Goal: Task Accomplishment & Management: Use online tool/utility

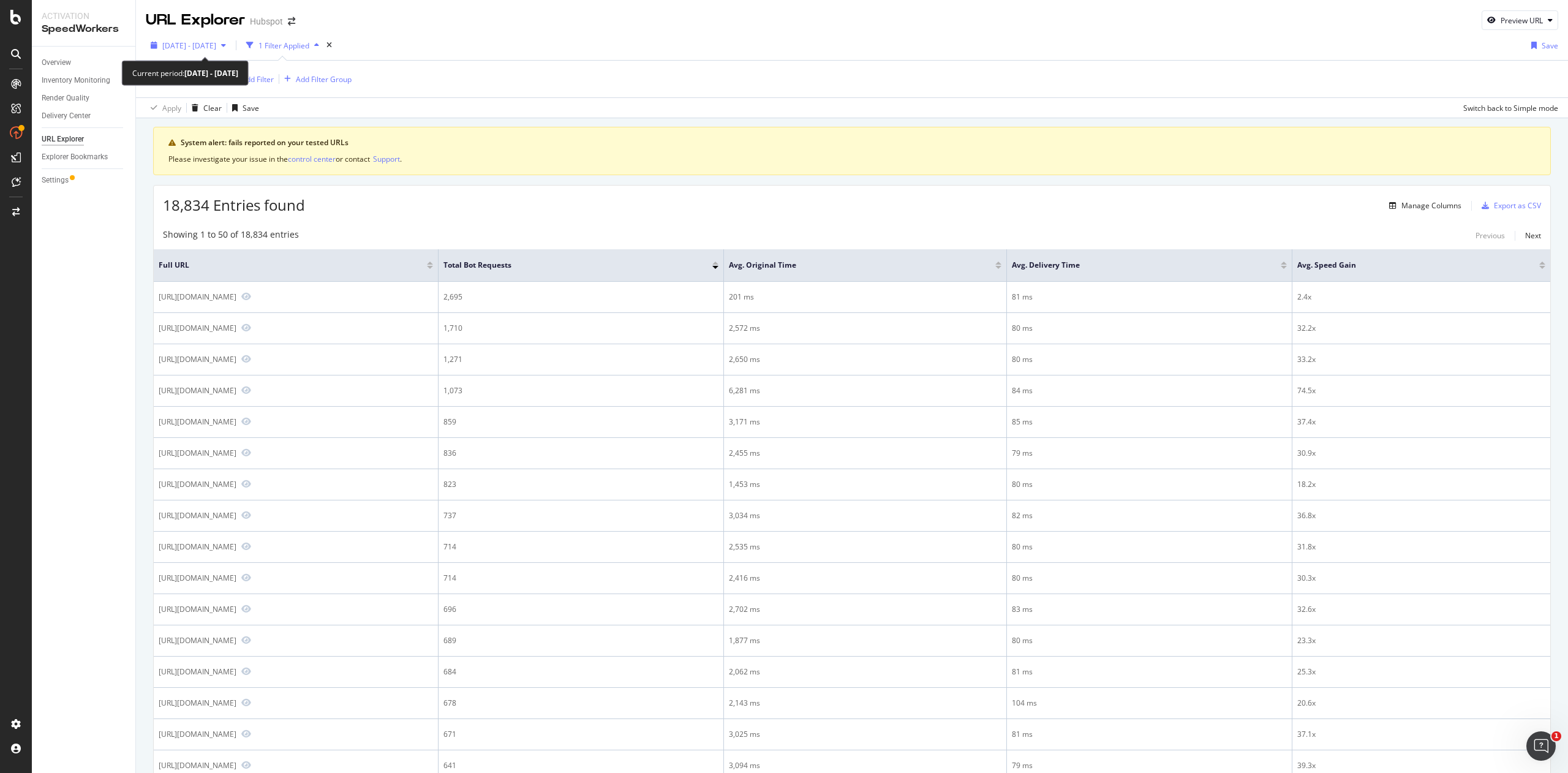
click at [216, 46] on span "2025 Aug. 13th - Sep. 2nd" at bounding box center [189, 45] width 54 height 10
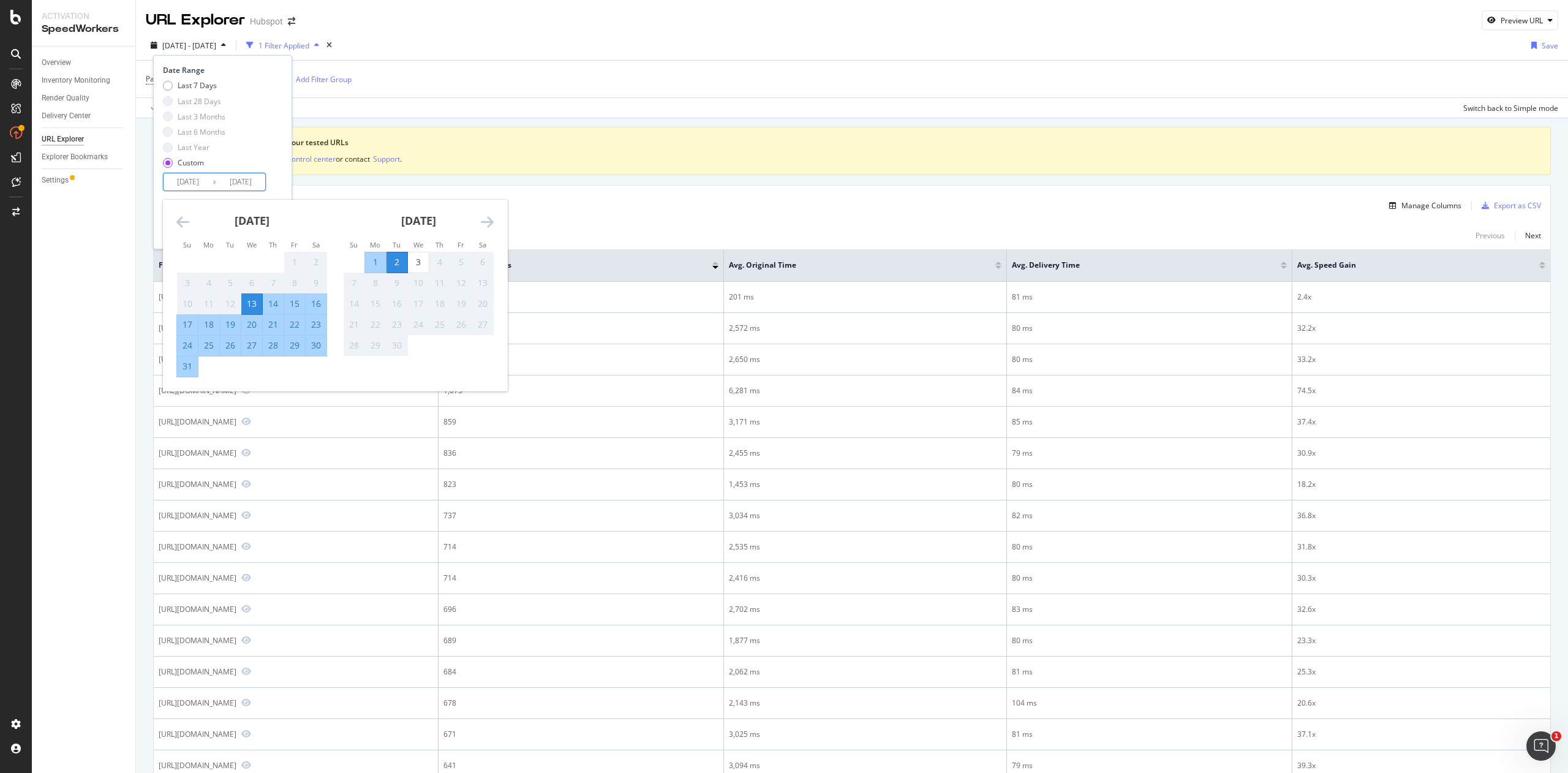
click at [239, 181] on input "2025/09/02" at bounding box center [241, 181] width 49 height 17
click at [415, 263] on div "3" at bounding box center [418, 262] width 21 height 12
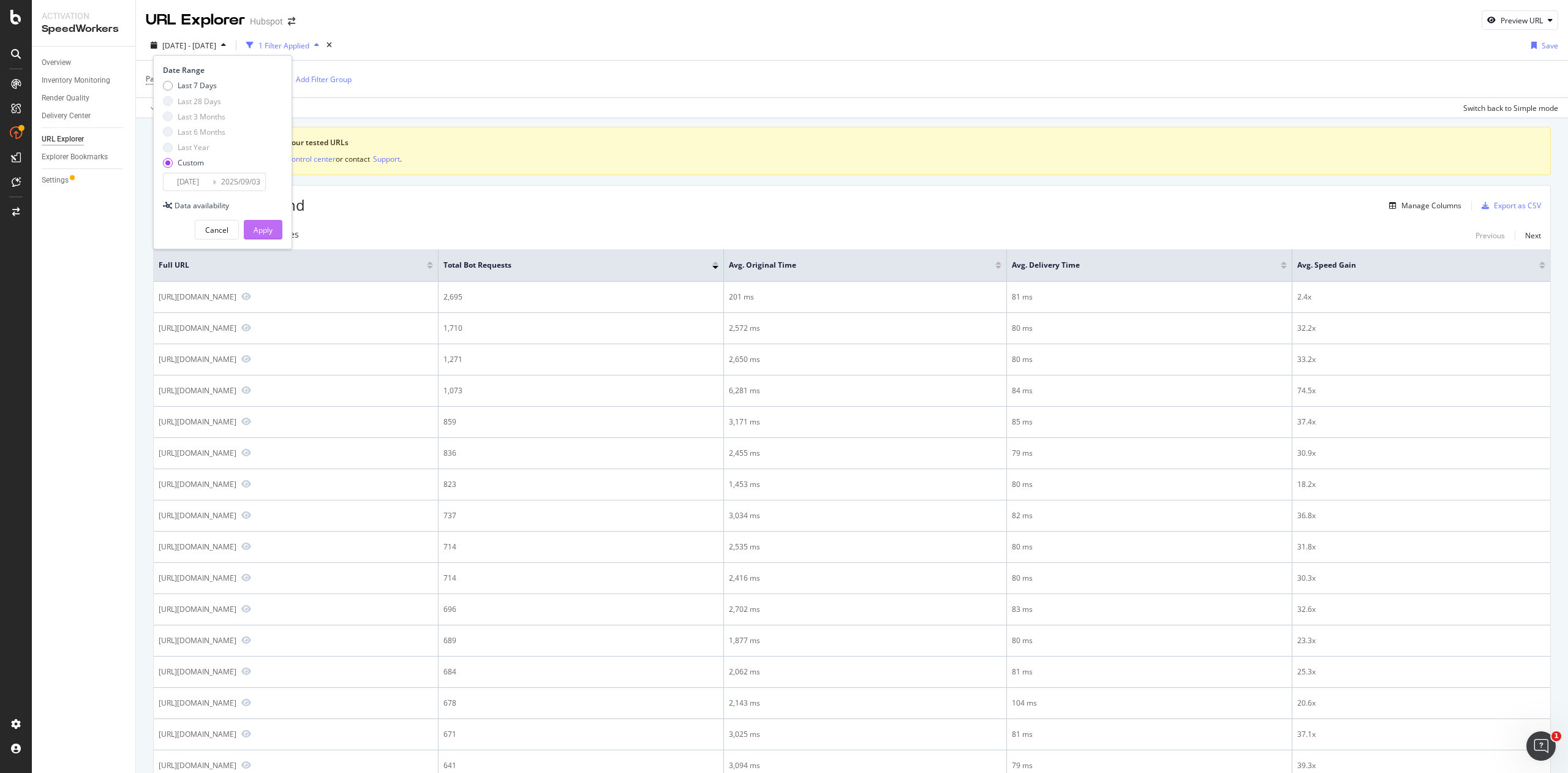
click at [261, 229] on div "Apply" at bounding box center [262, 230] width 19 height 10
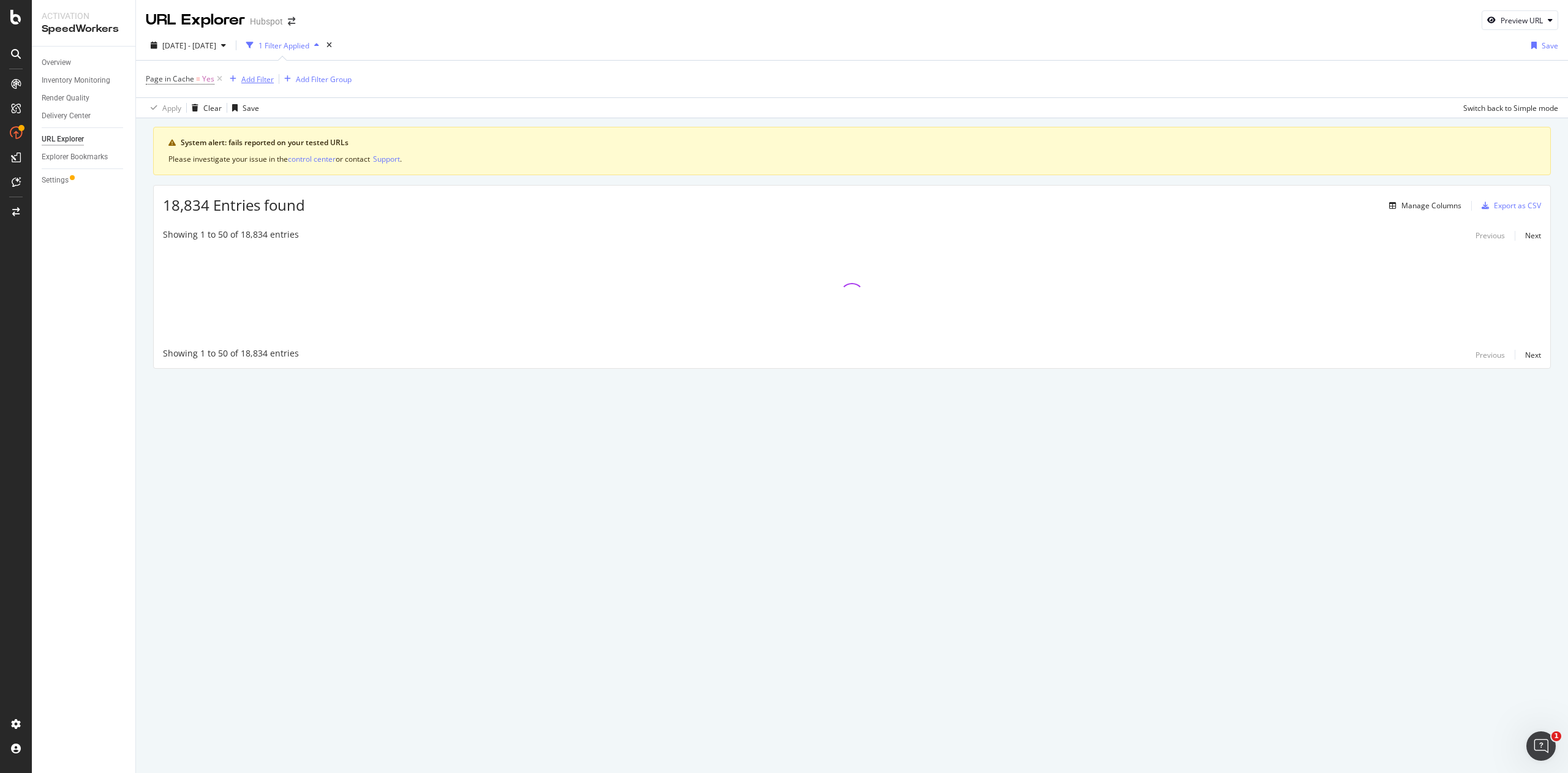
click at [253, 81] on div "Add Filter" at bounding box center [257, 79] width 32 height 10
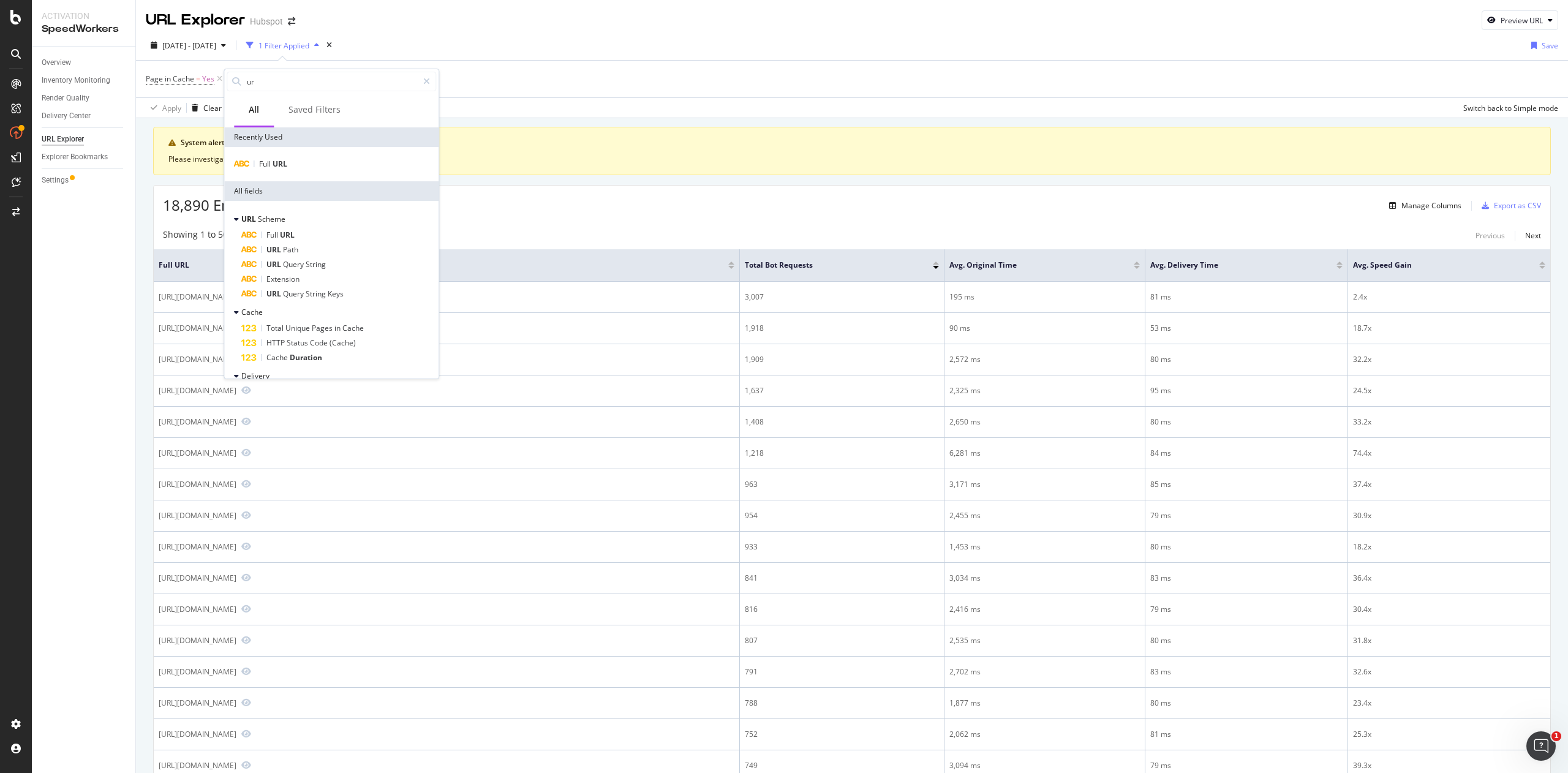
type input "u"
type input "www"
type input "URL"
click at [310, 165] on div "Full URL" at bounding box center [331, 164] width 209 height 15
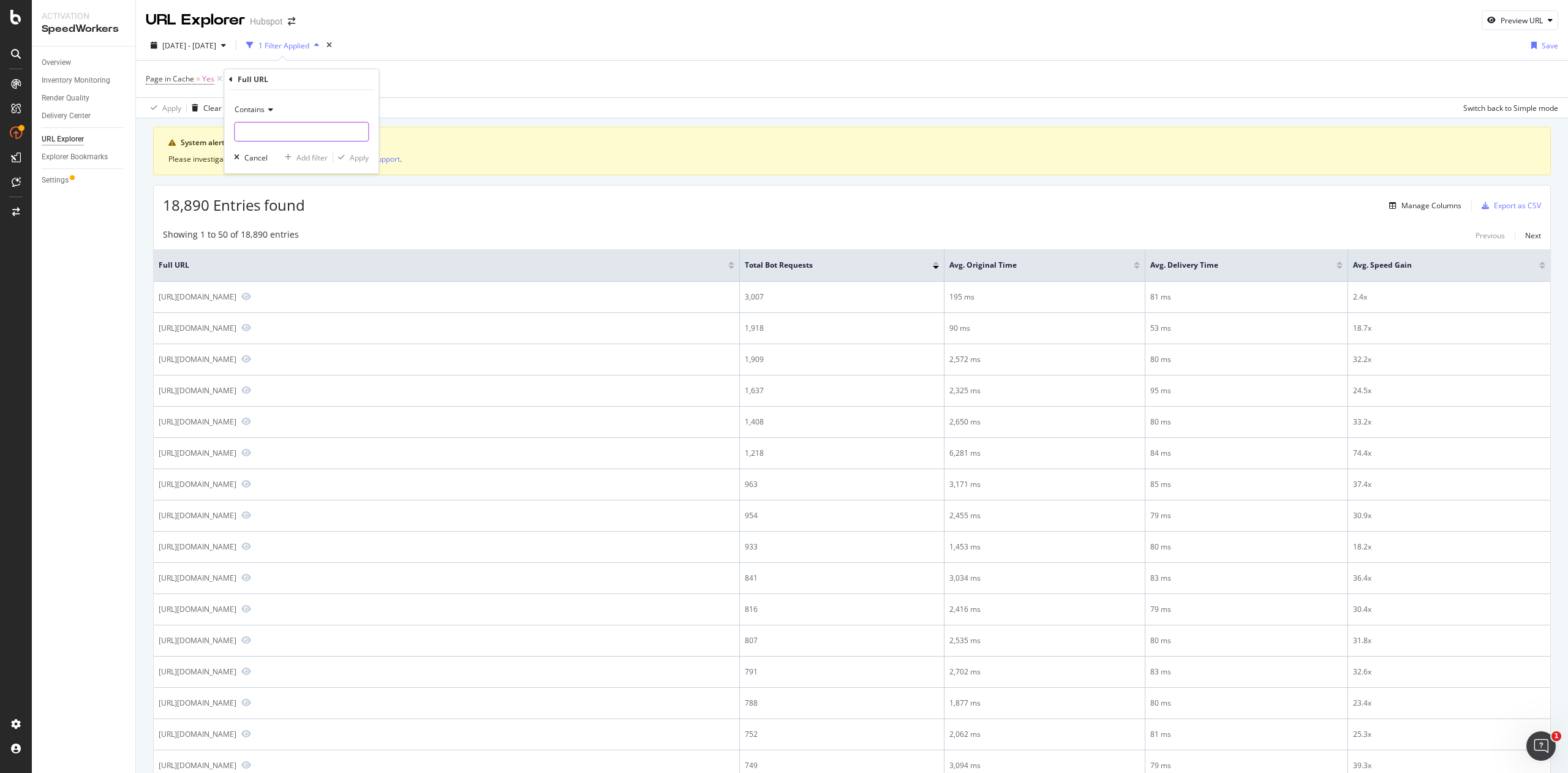
click at [293, 133] on input "text" at bounding box center [301, 132] width 133 height 19
type input "https://www.hubspot.com"
click at [365, 154] on div "Apply" at bounding box center [359, 157] width 19 height 10
click at [1493, 206] on div "Export as CSV" at bounding box center [1517, 205] width 47 height 10
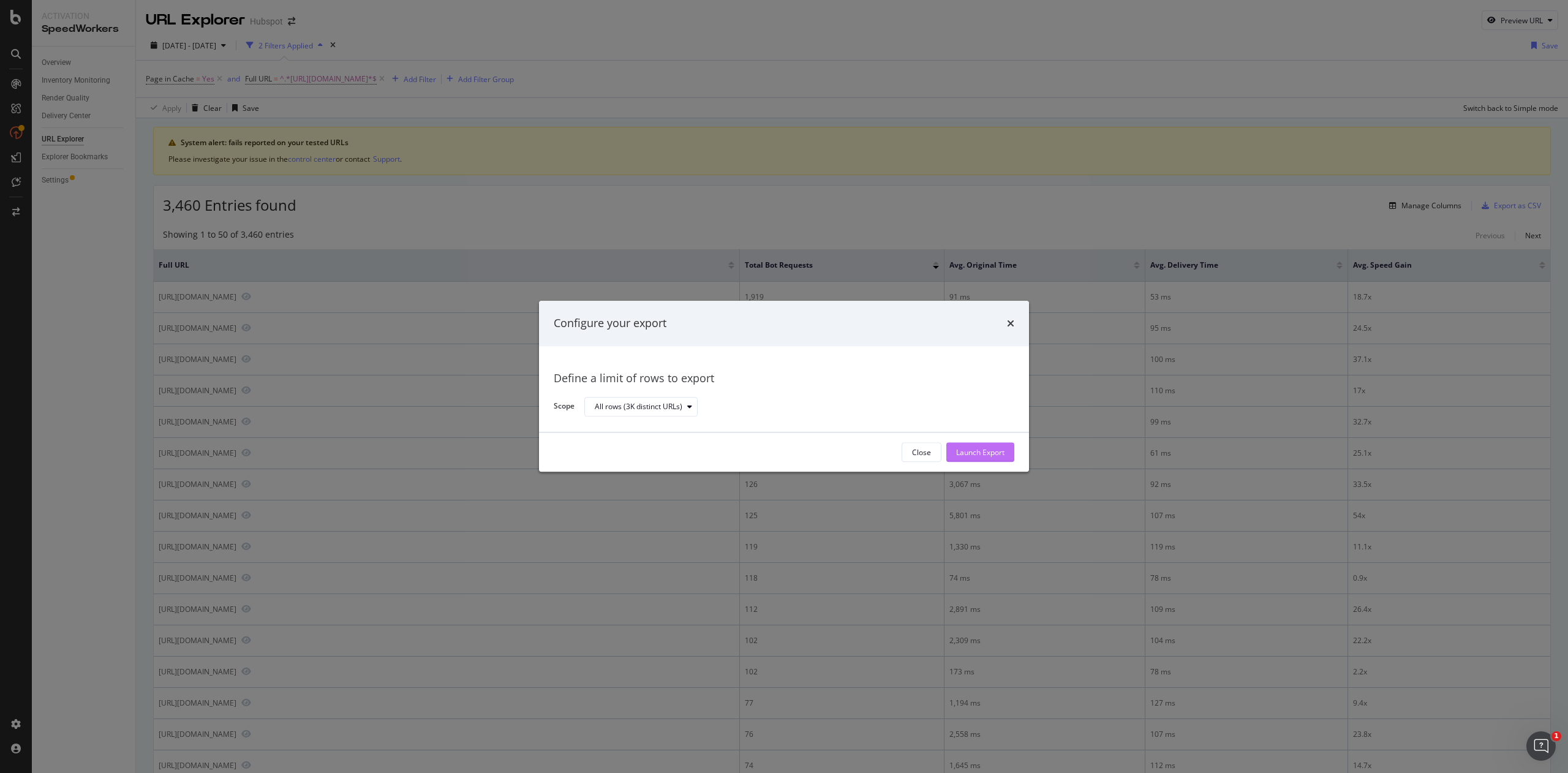
click at [991, 454] on div "Launch Export" at bounding box center [980, 452] width 49 height 10
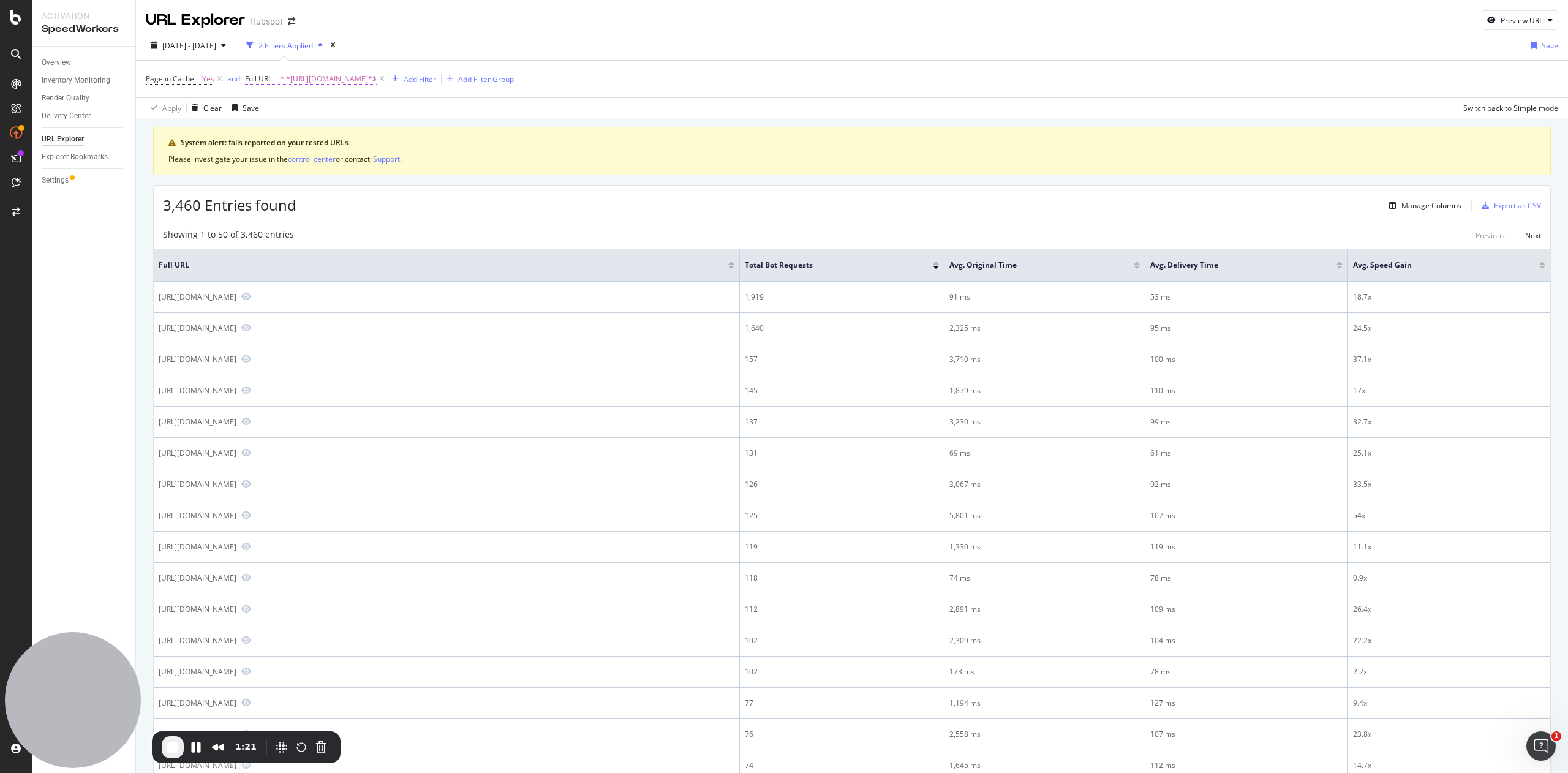
click at [321, 78] on span "^.*https://www.hubspot.com.*$" at bounding box center [328, 79] width 97 height 17
click at [288, 131] on input "https://www.hubspot.com" at bounding box center [313, 131] width 116 height 19
click at [289, 131] on input "https://www.hubspot.com" at bounding box center [313, 131] width 116 height 19
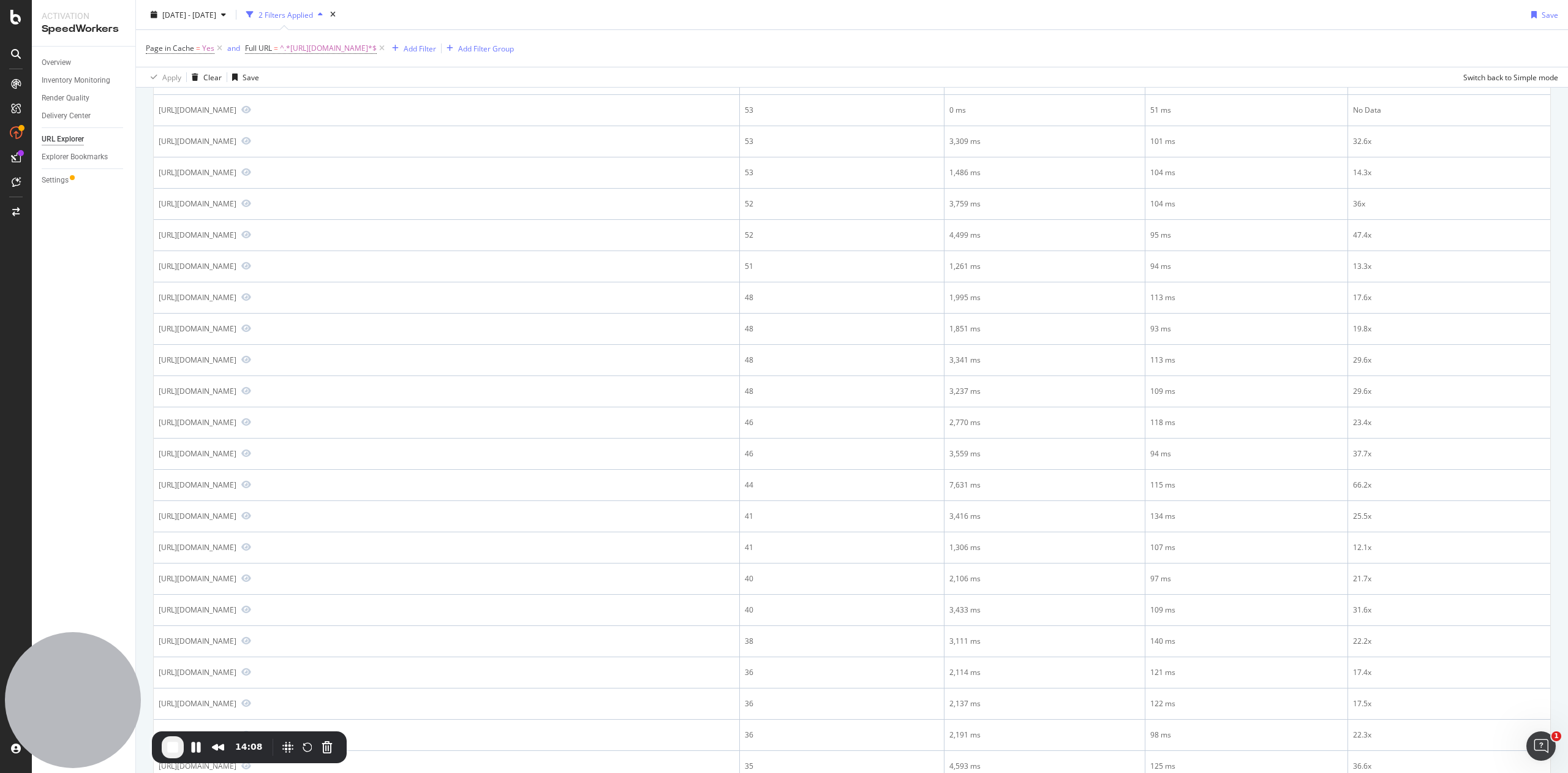
scroll to position [1153, 0]
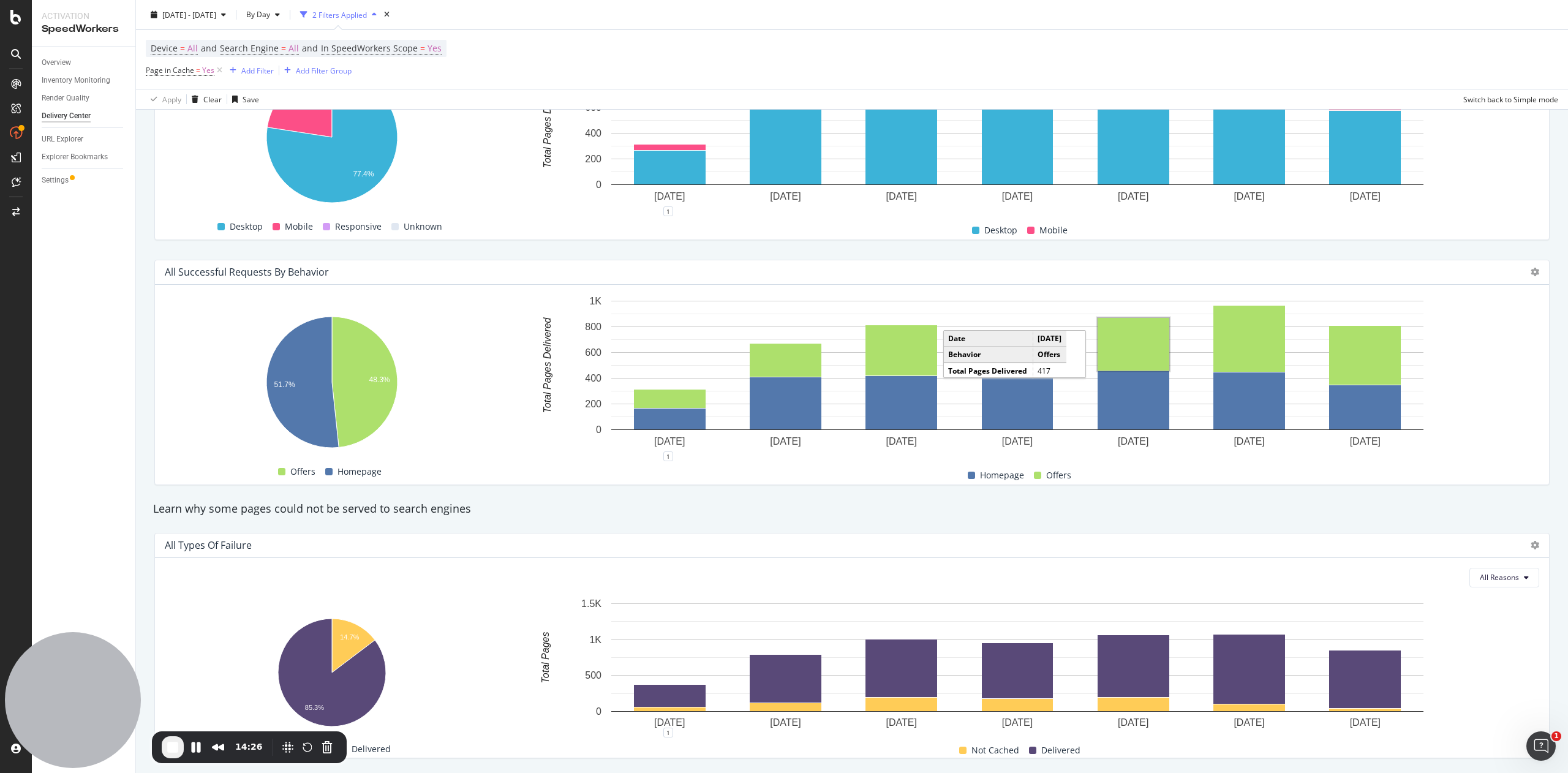
scroll to position [900, 0]
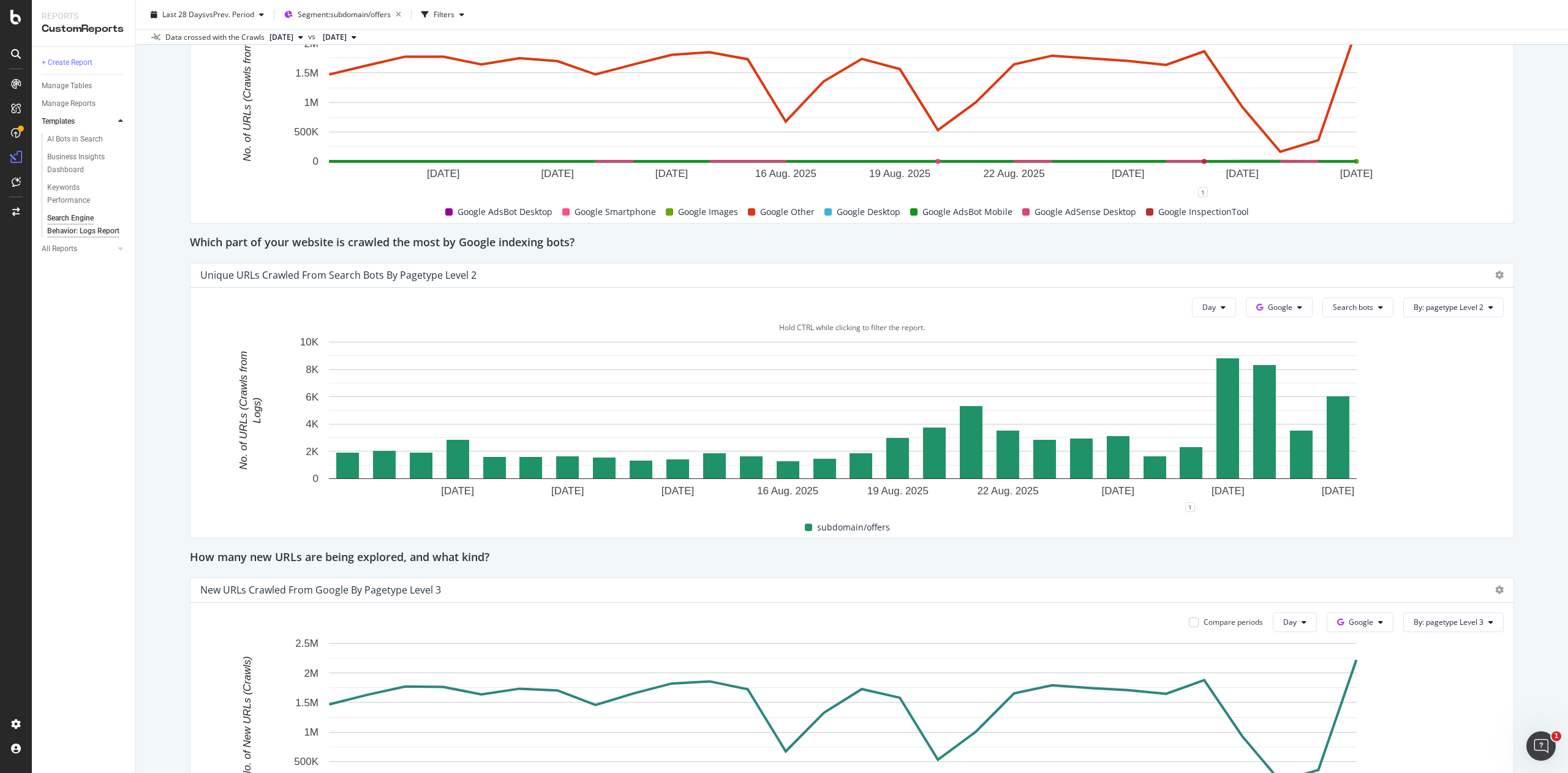
scroll to position [706, 0]
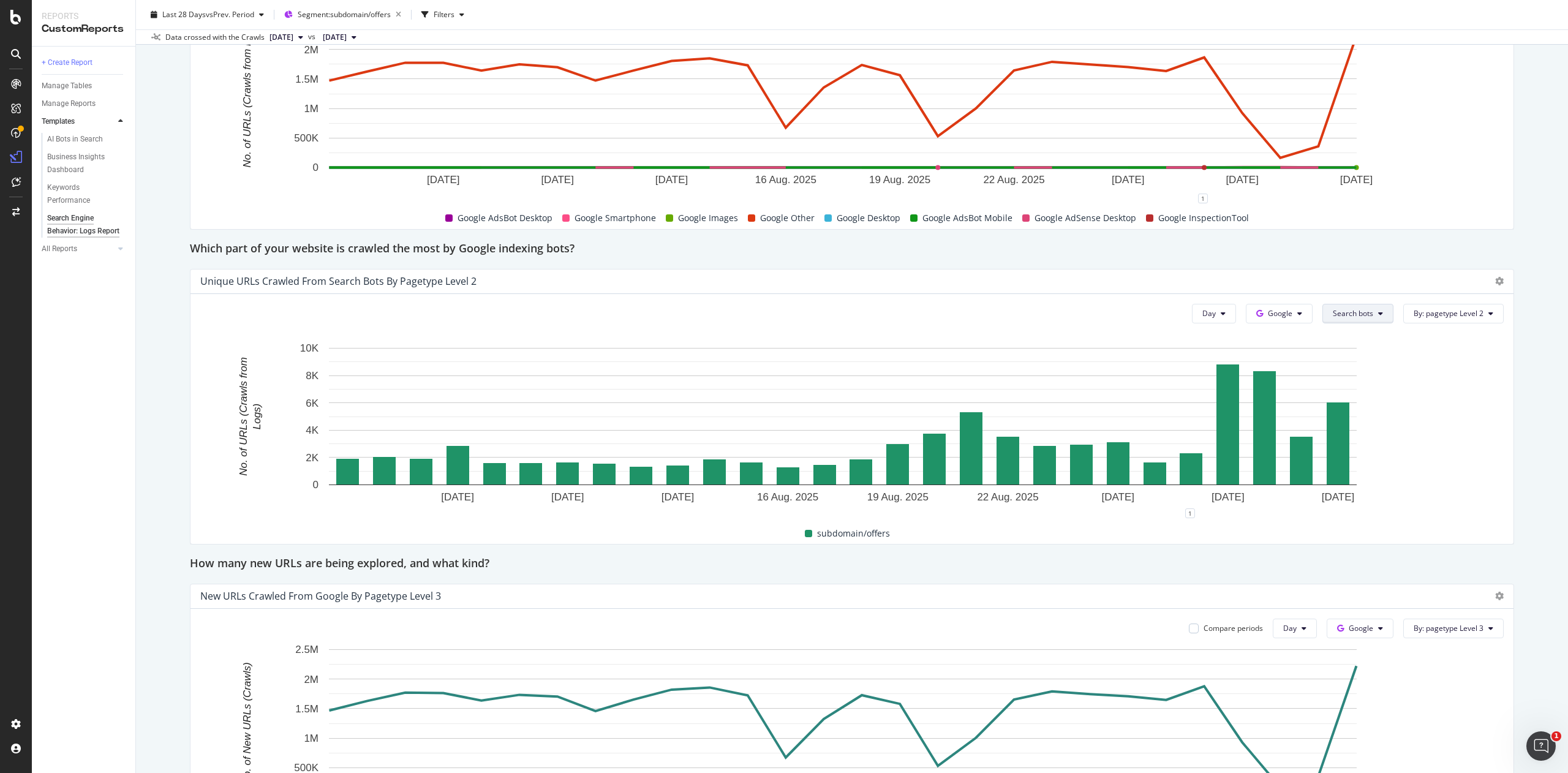
click at [1333, 310] on span "Search bots" at bounding box center [1353, 313] width 40 height 10
click at [1358, 433] on span "Google Other" at bounding box center [1357, 438] width 88 height 11
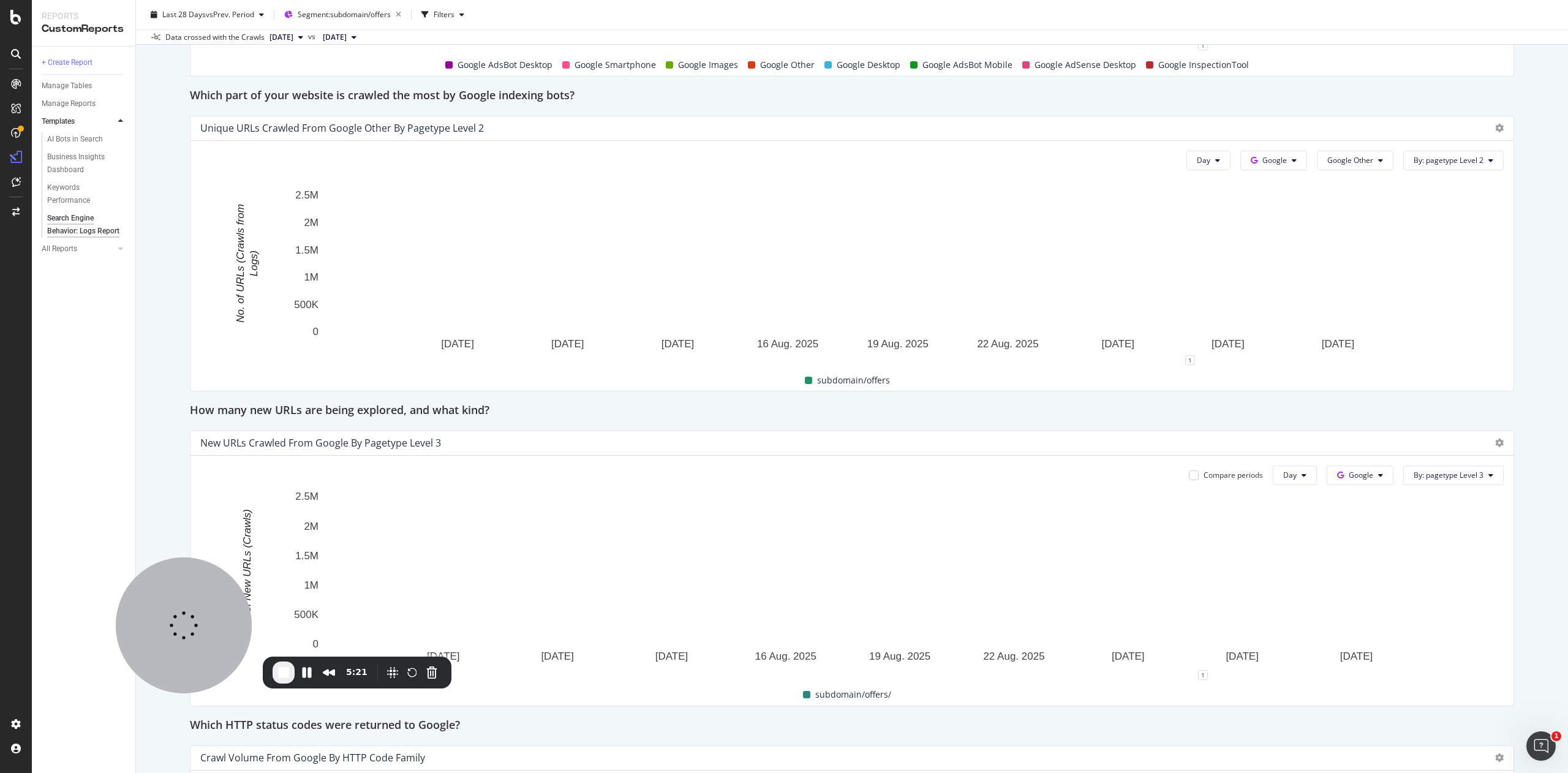
scroll to position [860, 0]
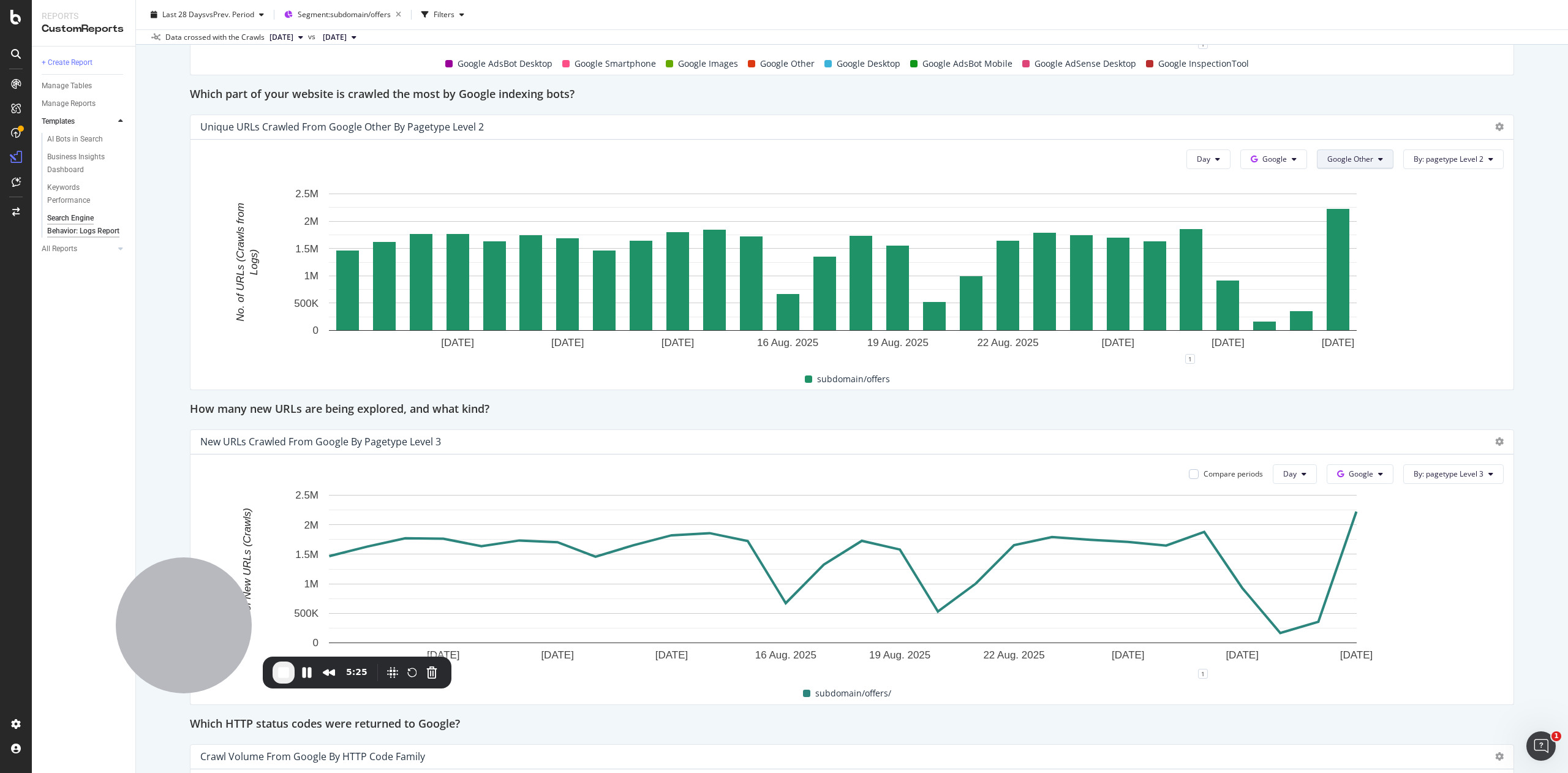
click at [1332, 151] on button "Google Other" at bounding box center [1355, 159] width 76 height 19
click at [1523, 290] on div "Search Engine Behavior: Logs Report Search Engine Behavior: Logs Report Hubspot…" at bounding box center [852, 386] width 1432 height 773
click at [1262, 161] on span "Google" at bounding box center [1274, 159] width 25 height 10
click at [1258, 227] on span "OpenAI" at bounding box center [1273, 229] width 45 height 11
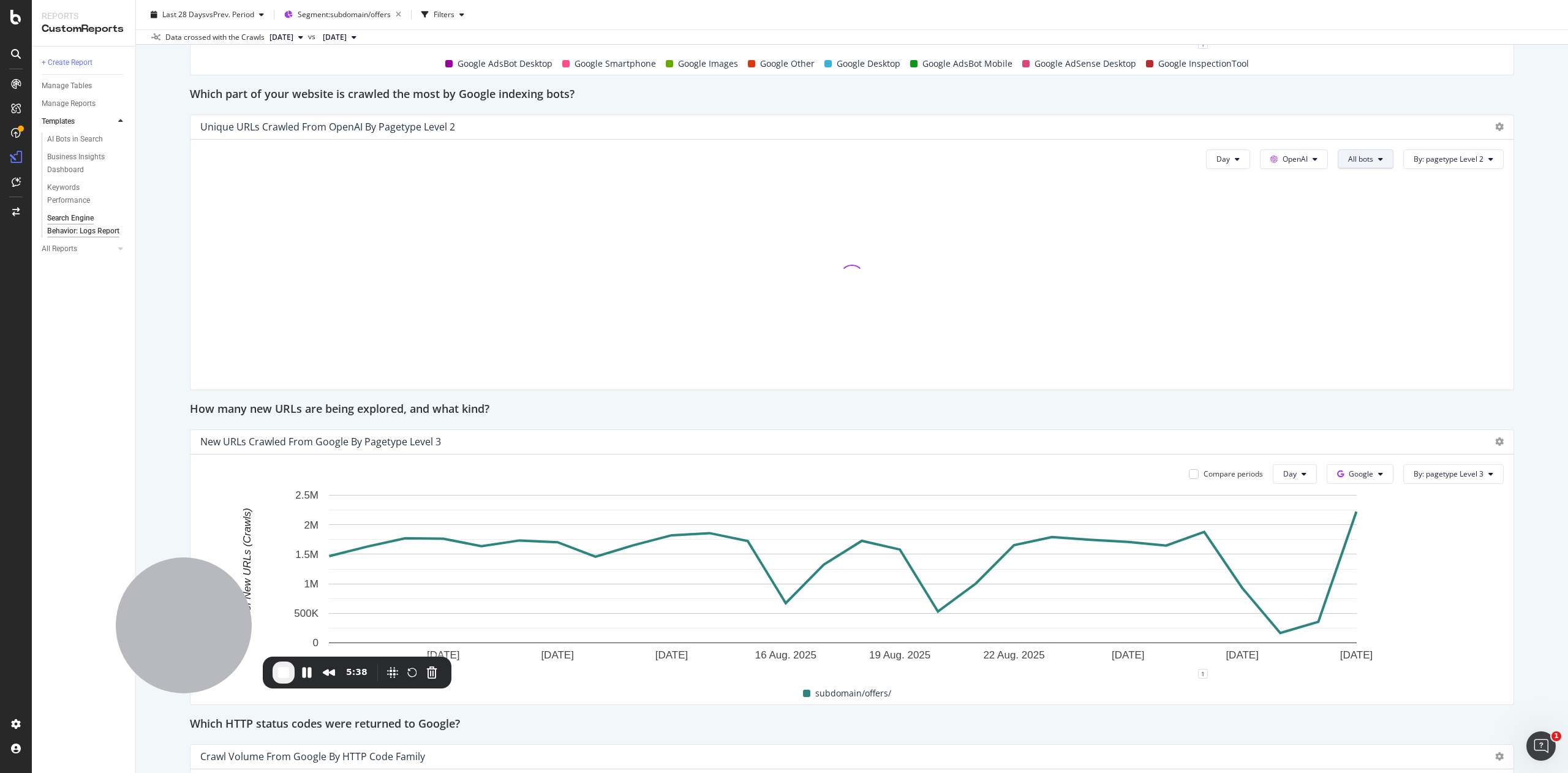
click at [1348, 164] on span "All bots" at bounding box center [1360, 159] width 25 height 10
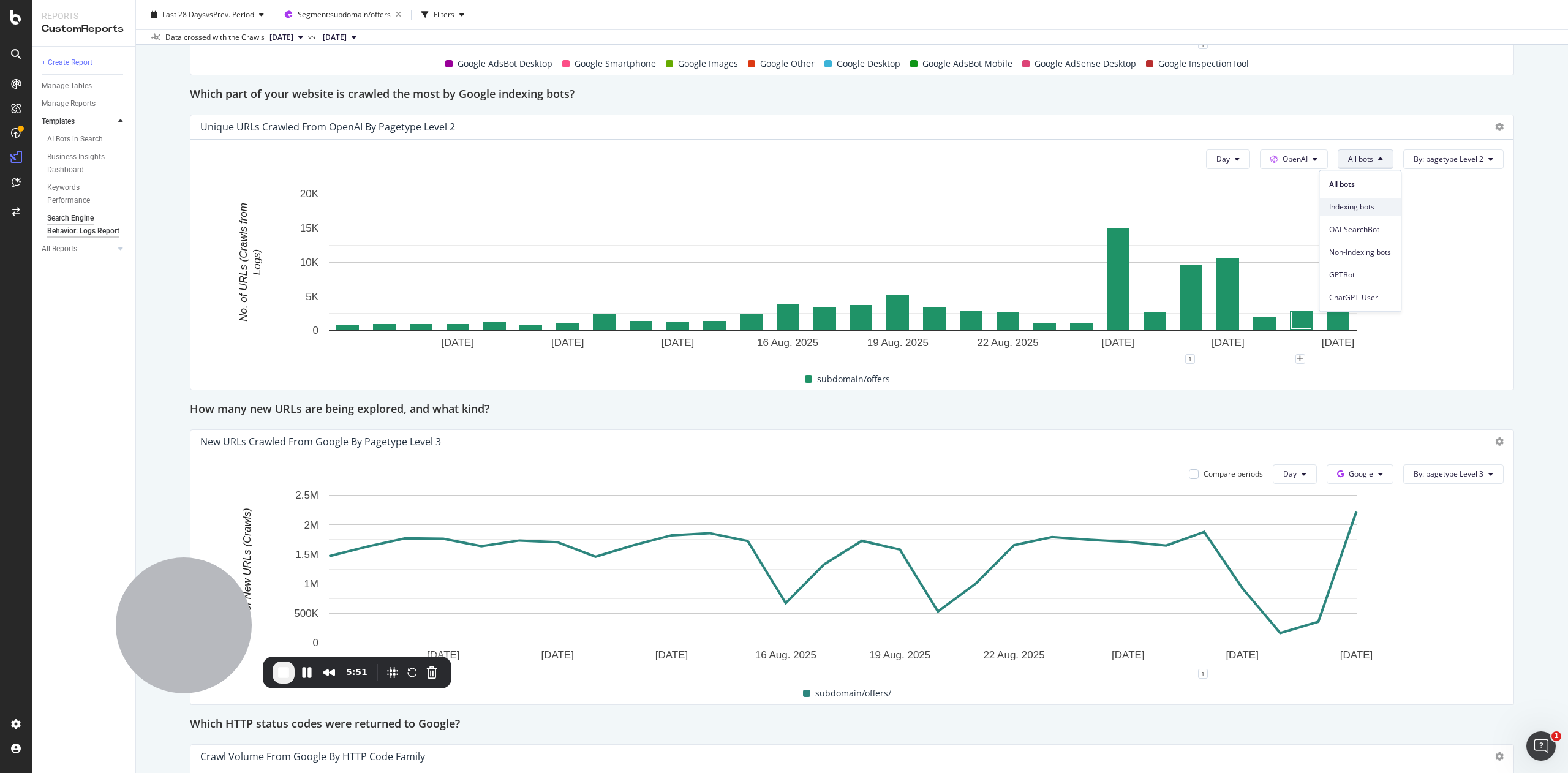
click at [1355, 215] on div "Indexing bots" at bounding box center [1360, 206] width 82 height 17
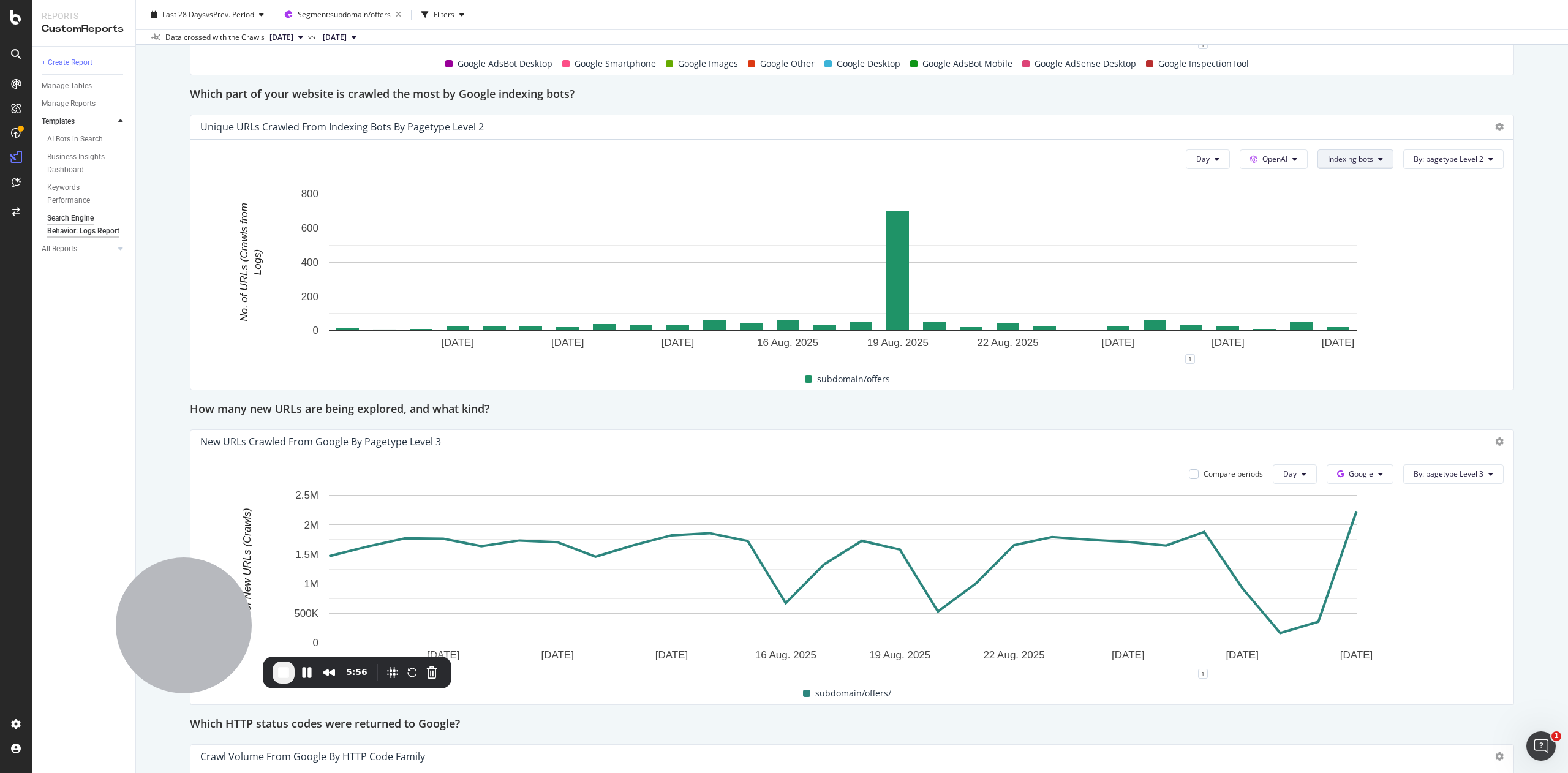
click at [1332, 154] on span "Indexing bots" at bounding box center [1350, 159] width 45 height 10
click at [1343, 275] on span "GPTBot" at bounding box center [1339, 275] width 62 height 11
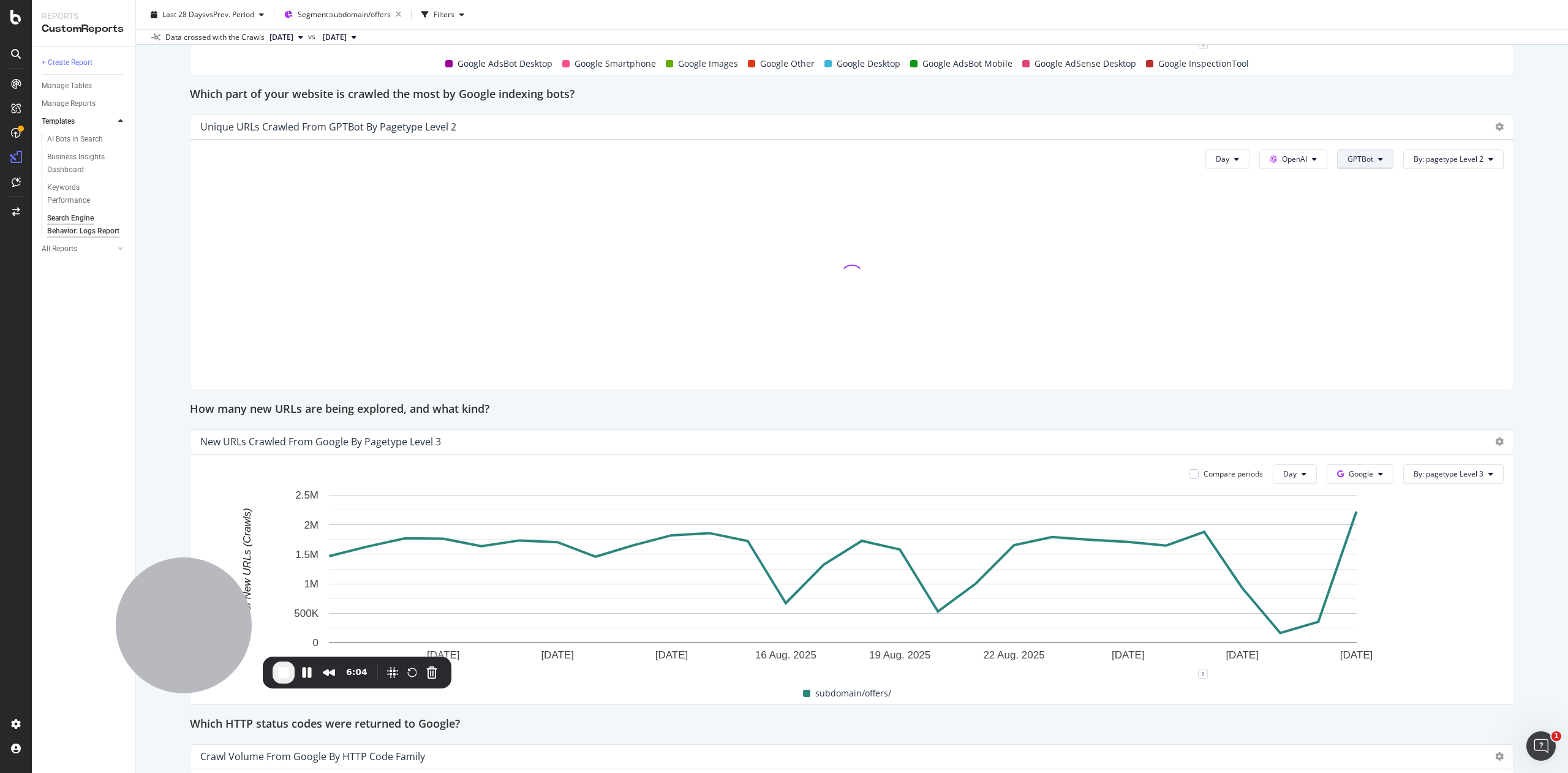
click at [1347, 158] on span "GPTBot" at bounding box center [1360, 159] width 26 height 10
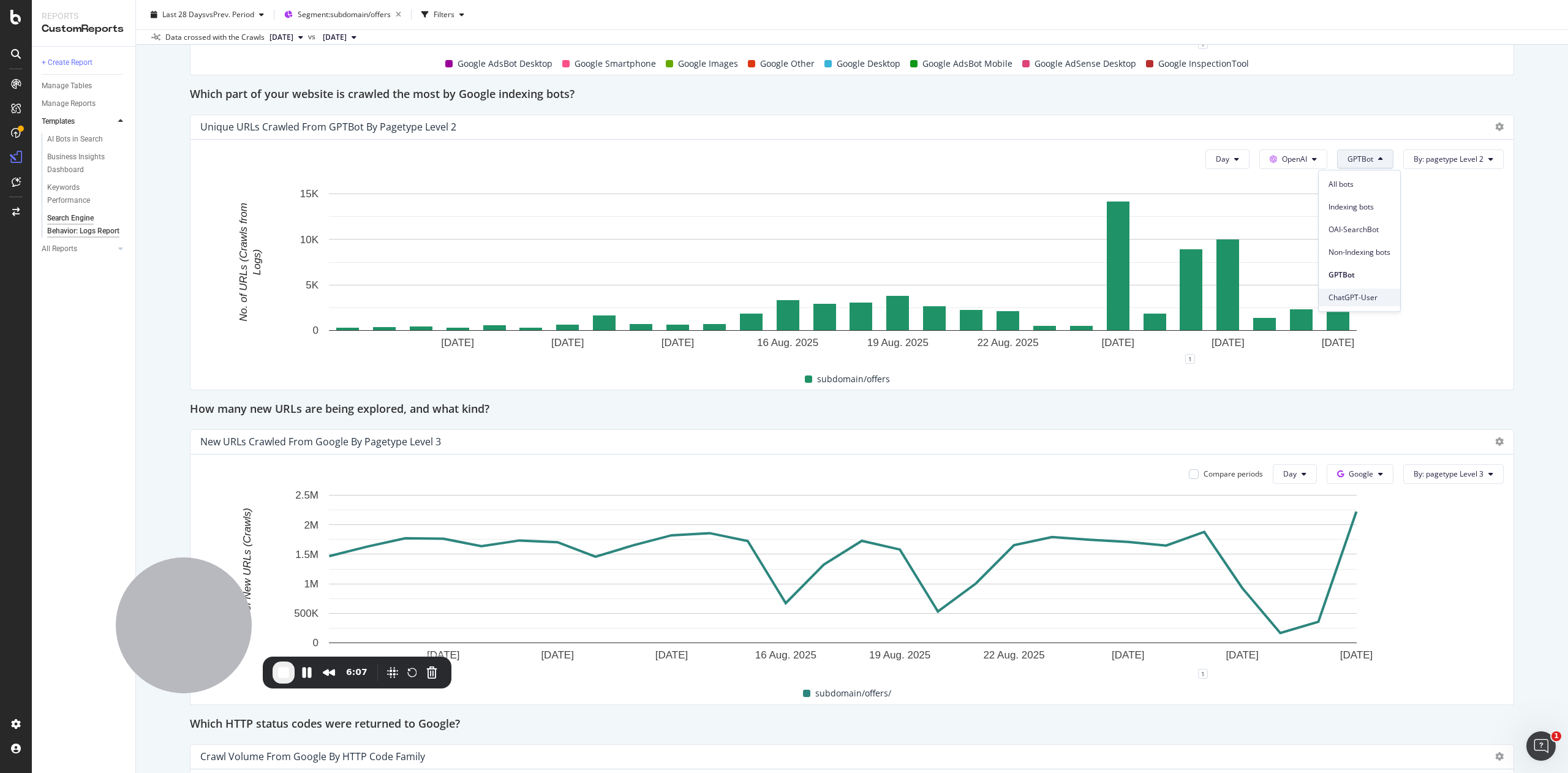
click at [1345, 298] on span "ChatGPT-User" at bounding box center [1359, 297] width 62 height 11
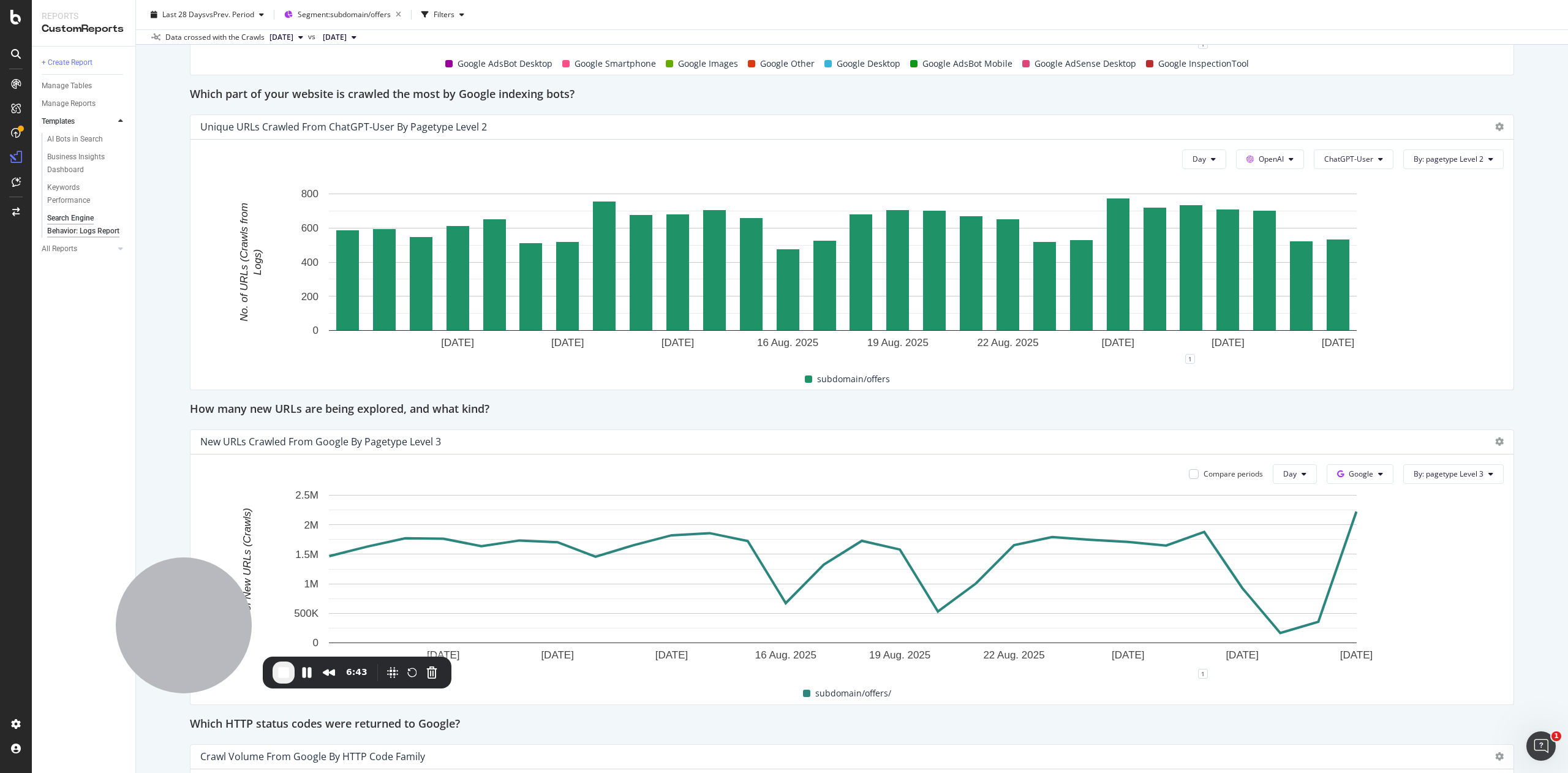
click at [1348, 142] on div "Day OpenAI ChatGPT-User By: pagetype Level 2 Hold CTRL while clicking to filter…" at bounding box center [852, 264] width 1323 height 250
click at [1346, 151] on button "ChatGPT-User" at bounding box center [1353, 159] width 80 height 19
click at [1350, 229] on span "OAI-SearchBot" at bounding box center [1337, 229] width 62 height 11
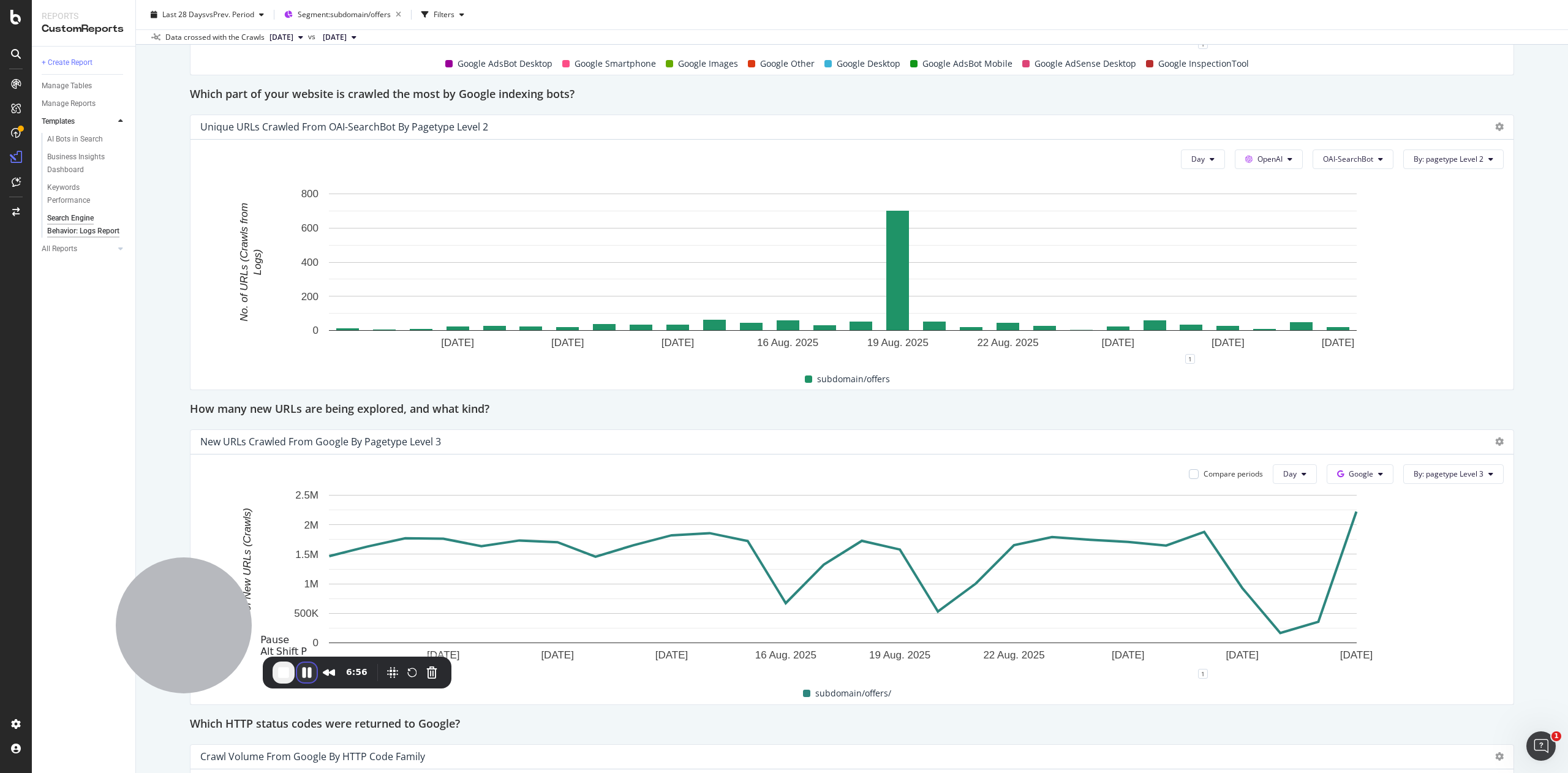
click at [312, 673] on button "Pause Recording" at bounding box center [306, 673] width 19 height 19
click at [312, 673] on span "Play Recording" at bounding box center [306, 673] width 15 height 15
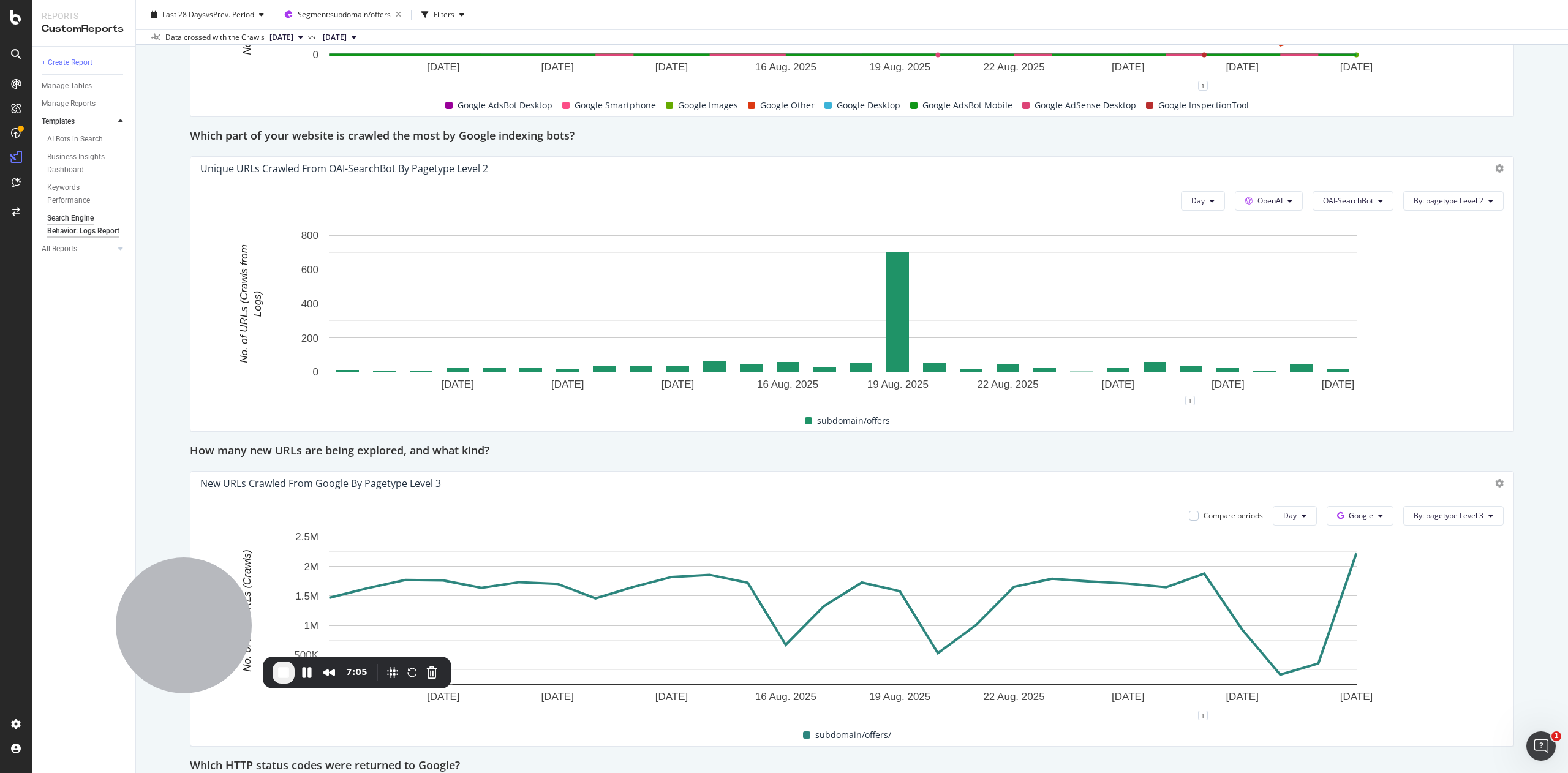
scroll to position [806, 0]
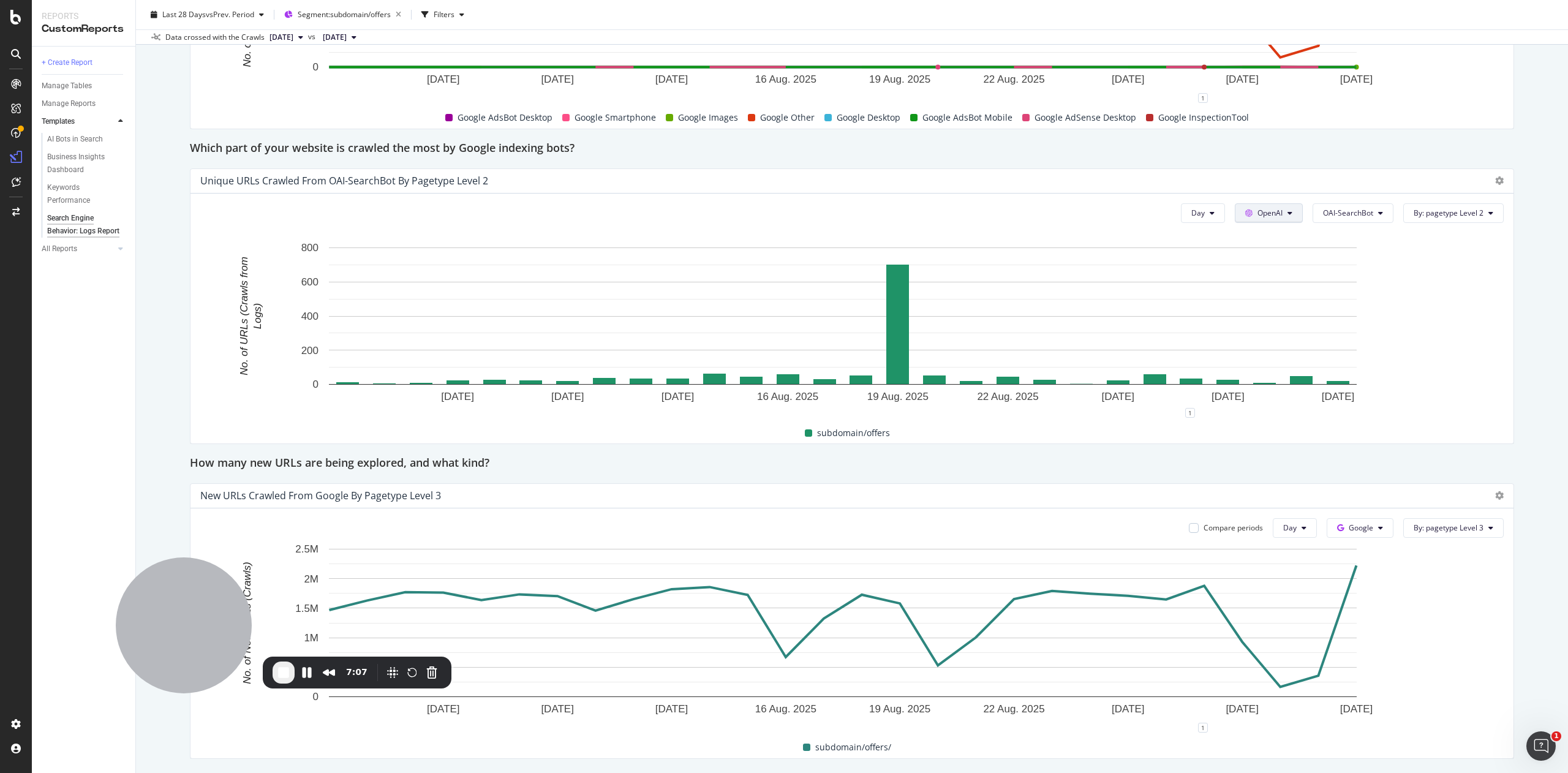
click at [1257, 213] on span "OpenAI" at bounding box center [1269, 213] width 25 height 10
click at [1260, 234] on span "Google" at bounding box center [1268, 238] width 45 height 11
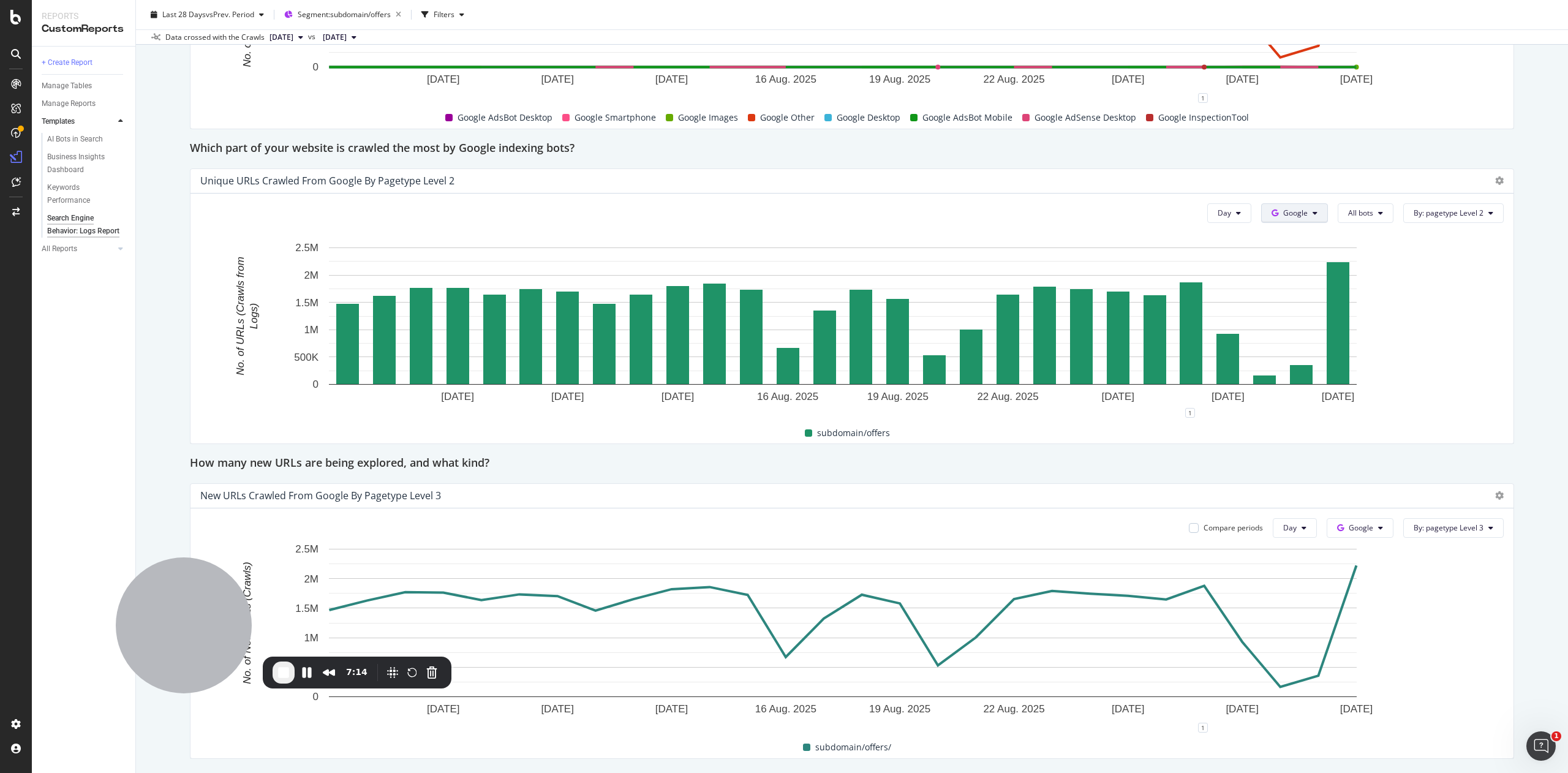
click at [1262, 220] on button "Google" at bounding box center [1294, 213] width 67 height 19
click at [1277, 284] on span "OpenAI" at bounding box center [1295, 283] width 45 height 11
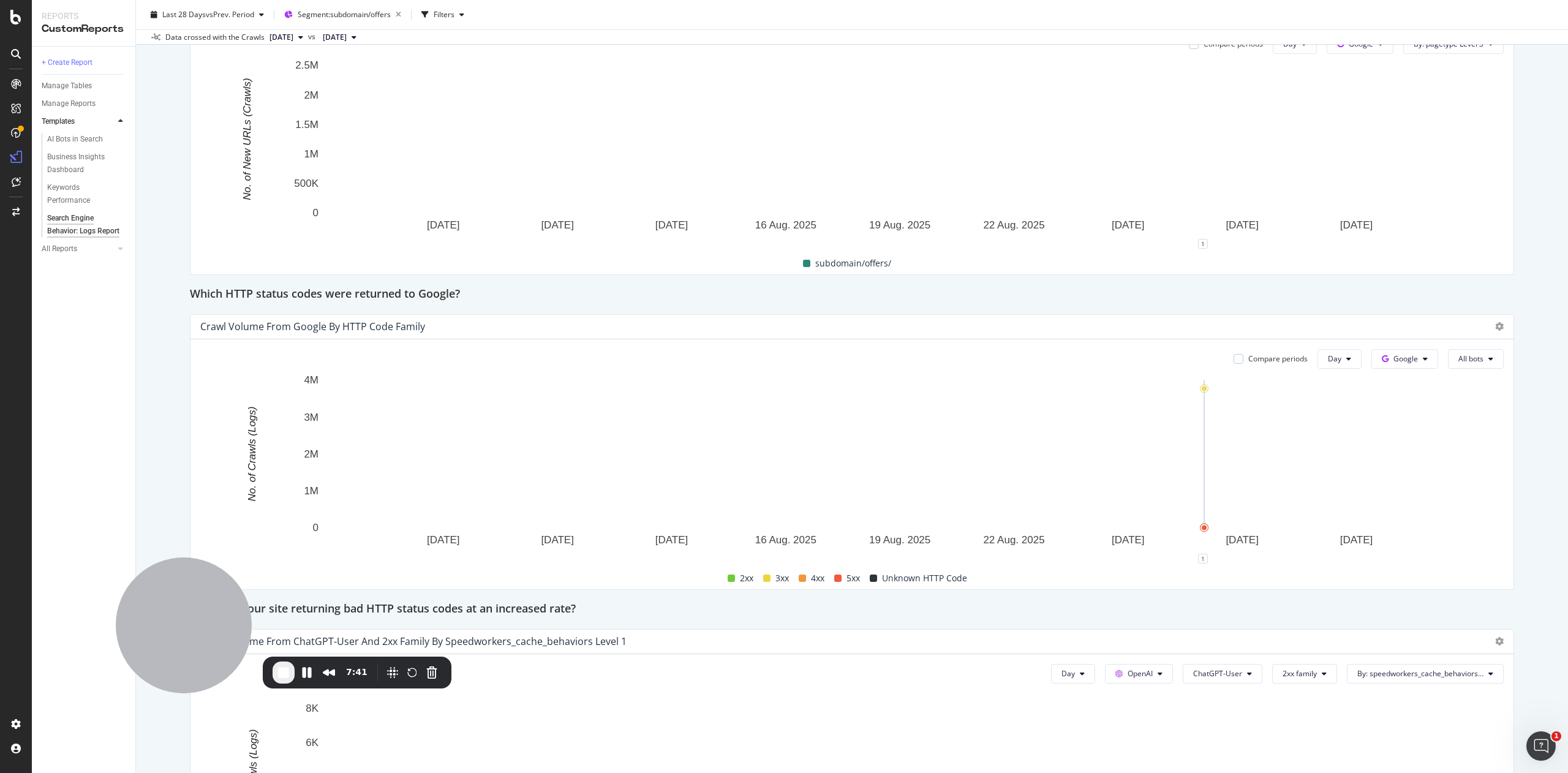
scroll to position [1295, 0]
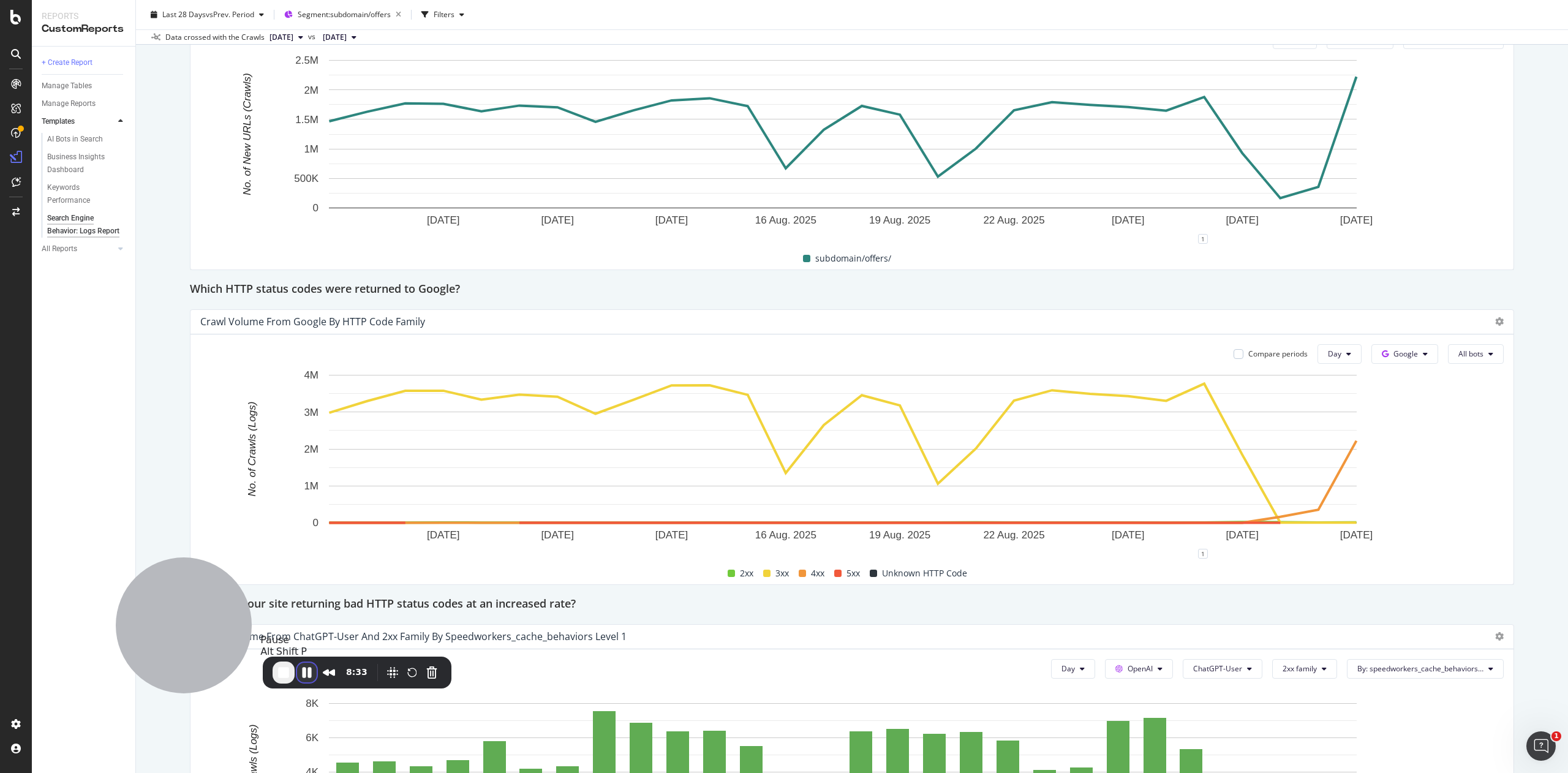
click at [310, 671] on button "Pause Recording" at bounding box center [306, 673] width 19 height 19
click at [437, 669] on button "Cancel Recording" at bounding box center [435, 674] width 19 height 19
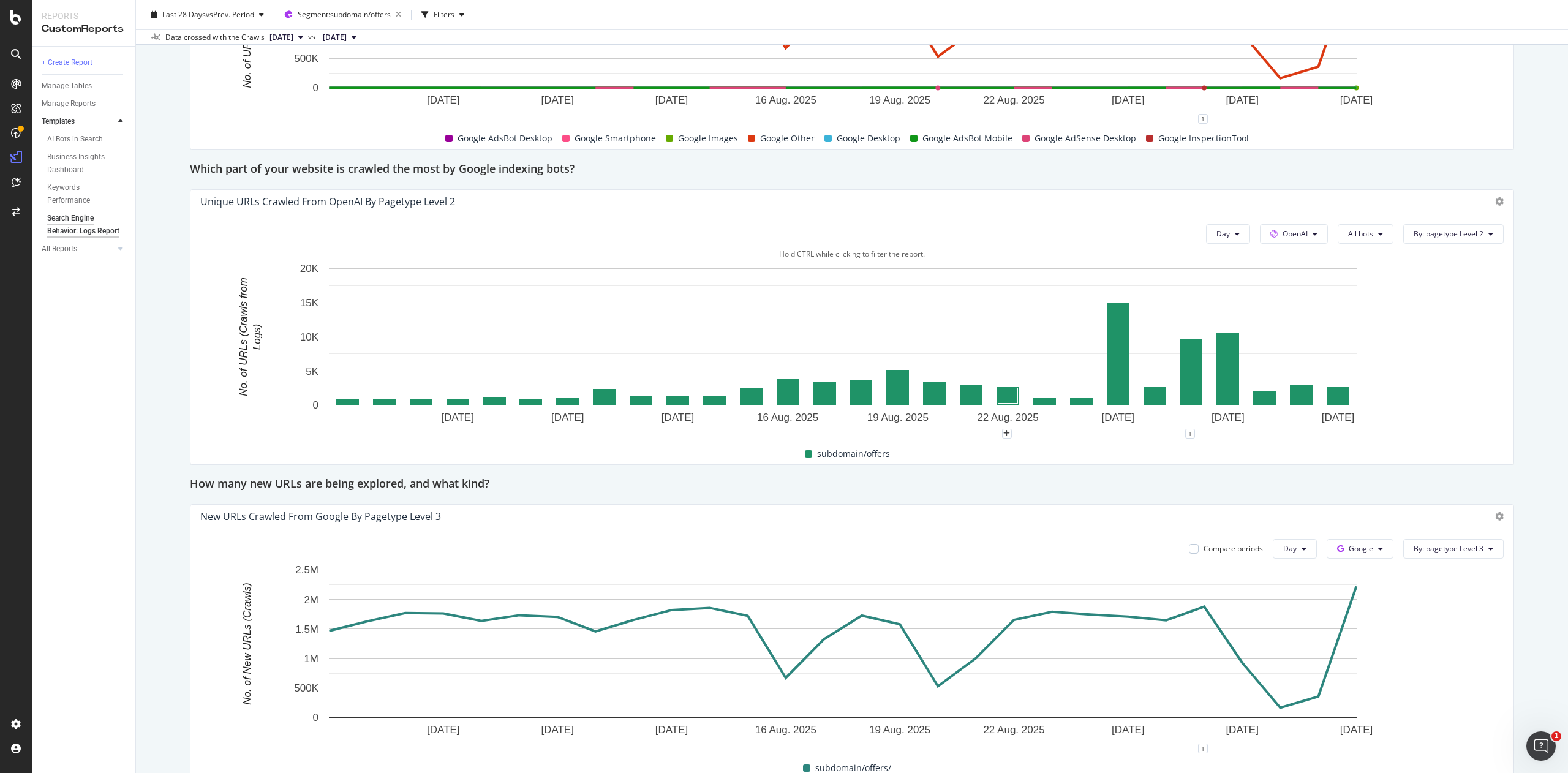
scroll to position [0, 0]
